Goal: Navigation & Orientation: Find specific page/section

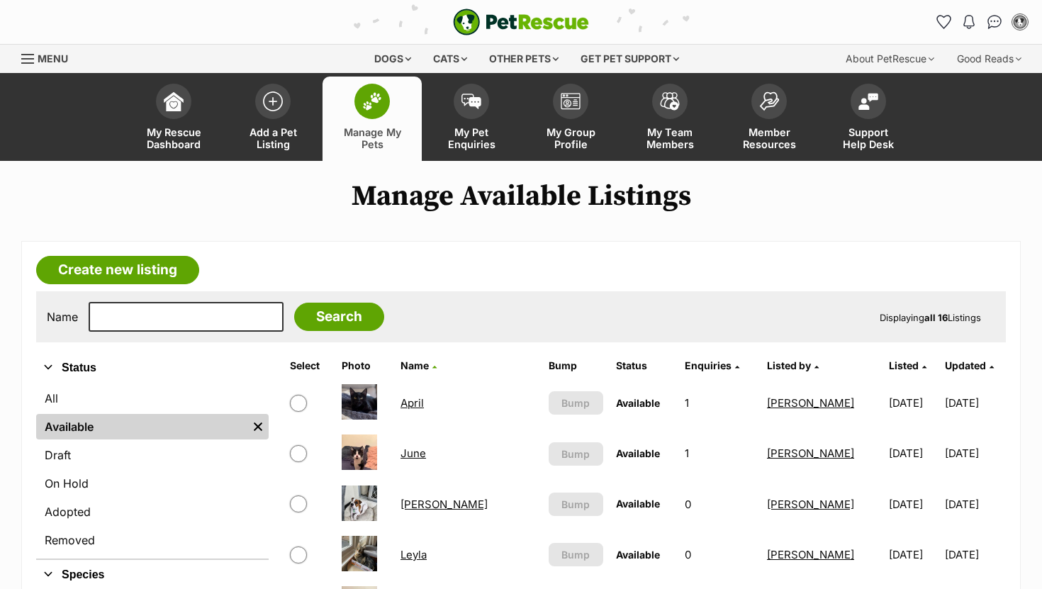
click at [425, 503] on link "[PERSON_NAME]" at bounding box center [444, 504] width 87 height 13
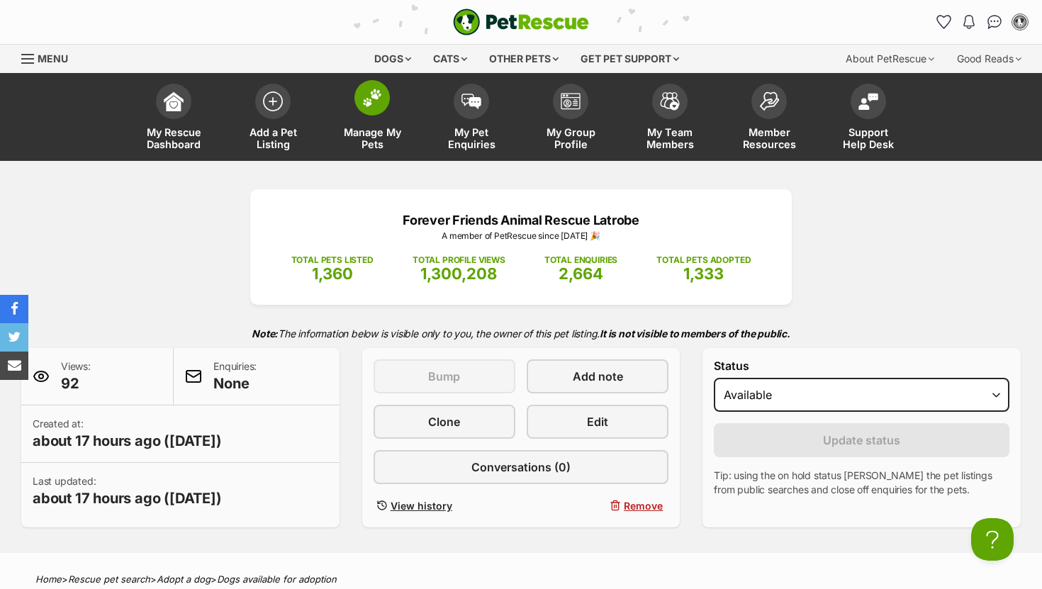
click at [377, 95] on img at bounding box center [372, 98] width 20 height 18
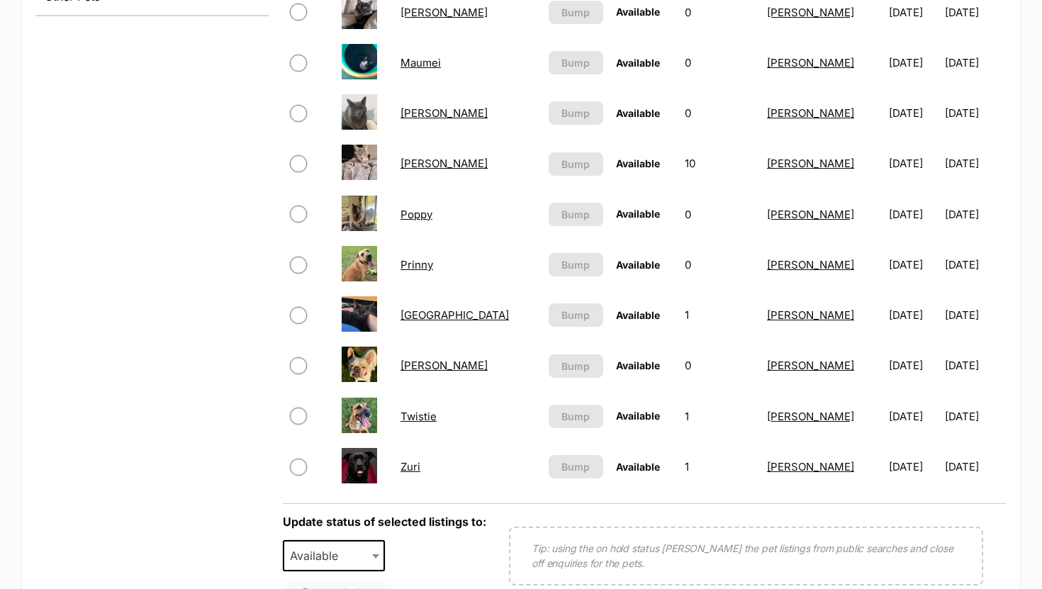
scroll to position [740, 0]
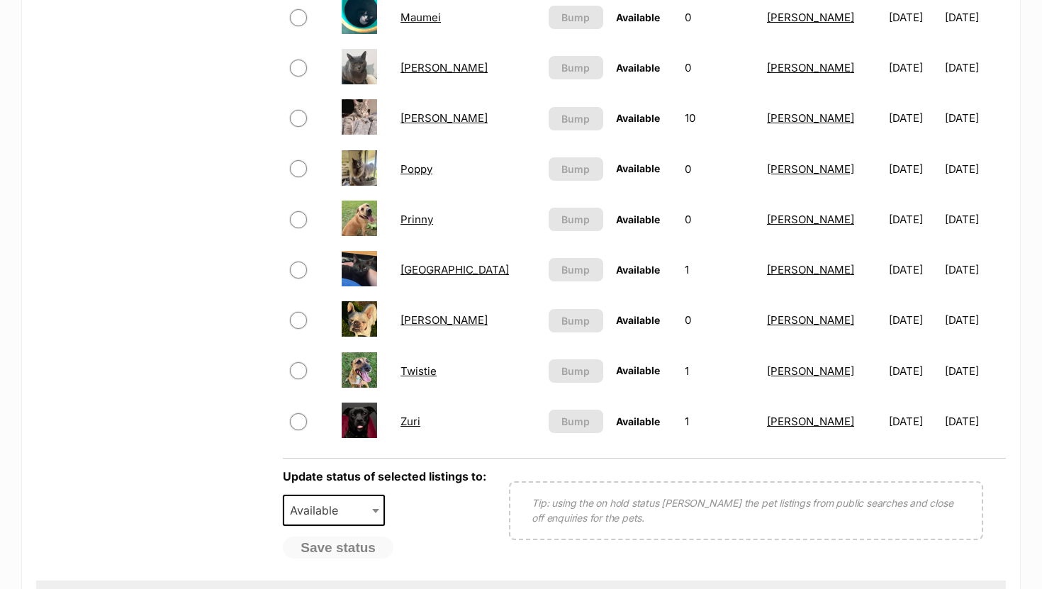
click at [420, 423] on link "Zuri" at bounding box center [411, 421] width 20 height 13
